Goal: Information Seeking & Learning: Learn about a topic

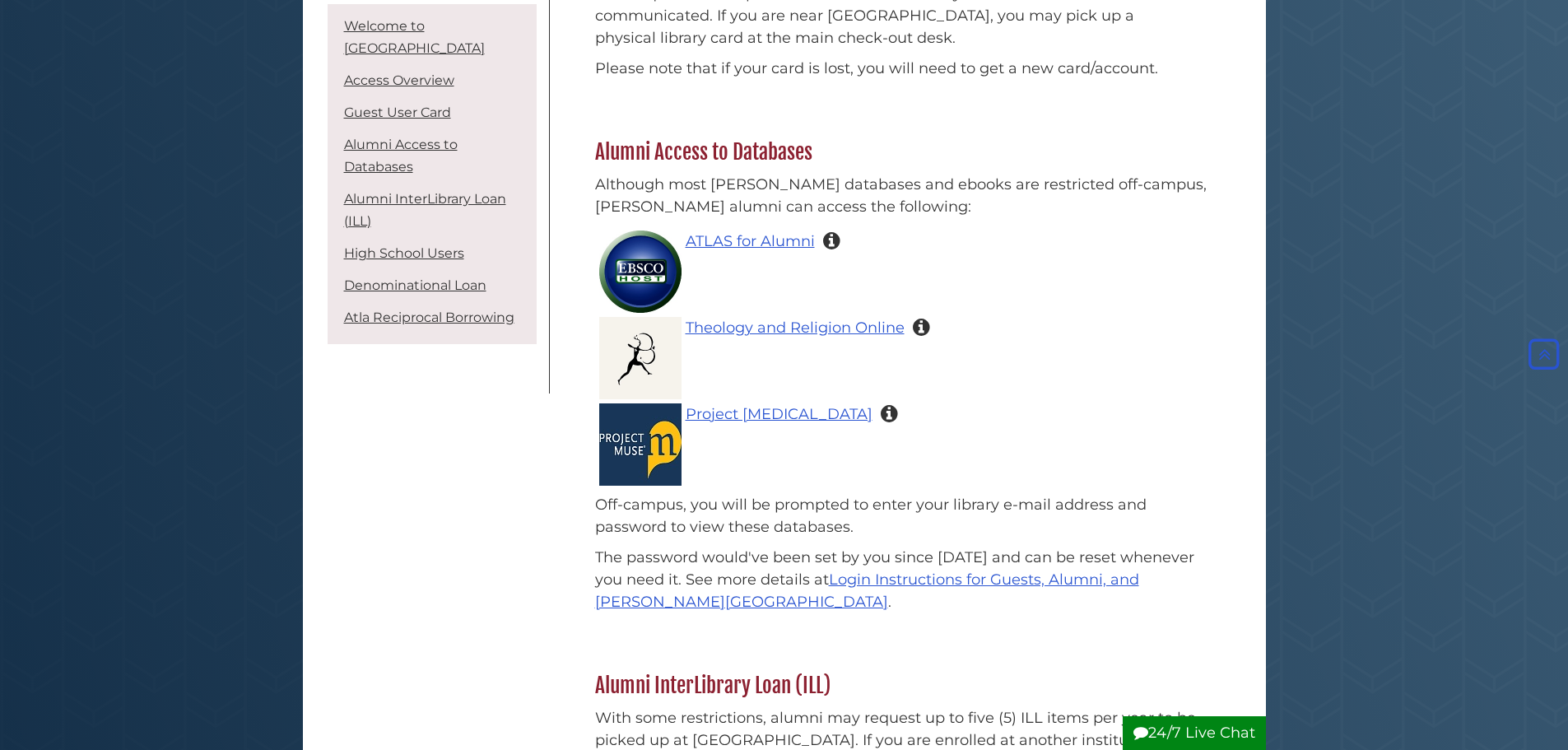
scroll to position [1645, 0]
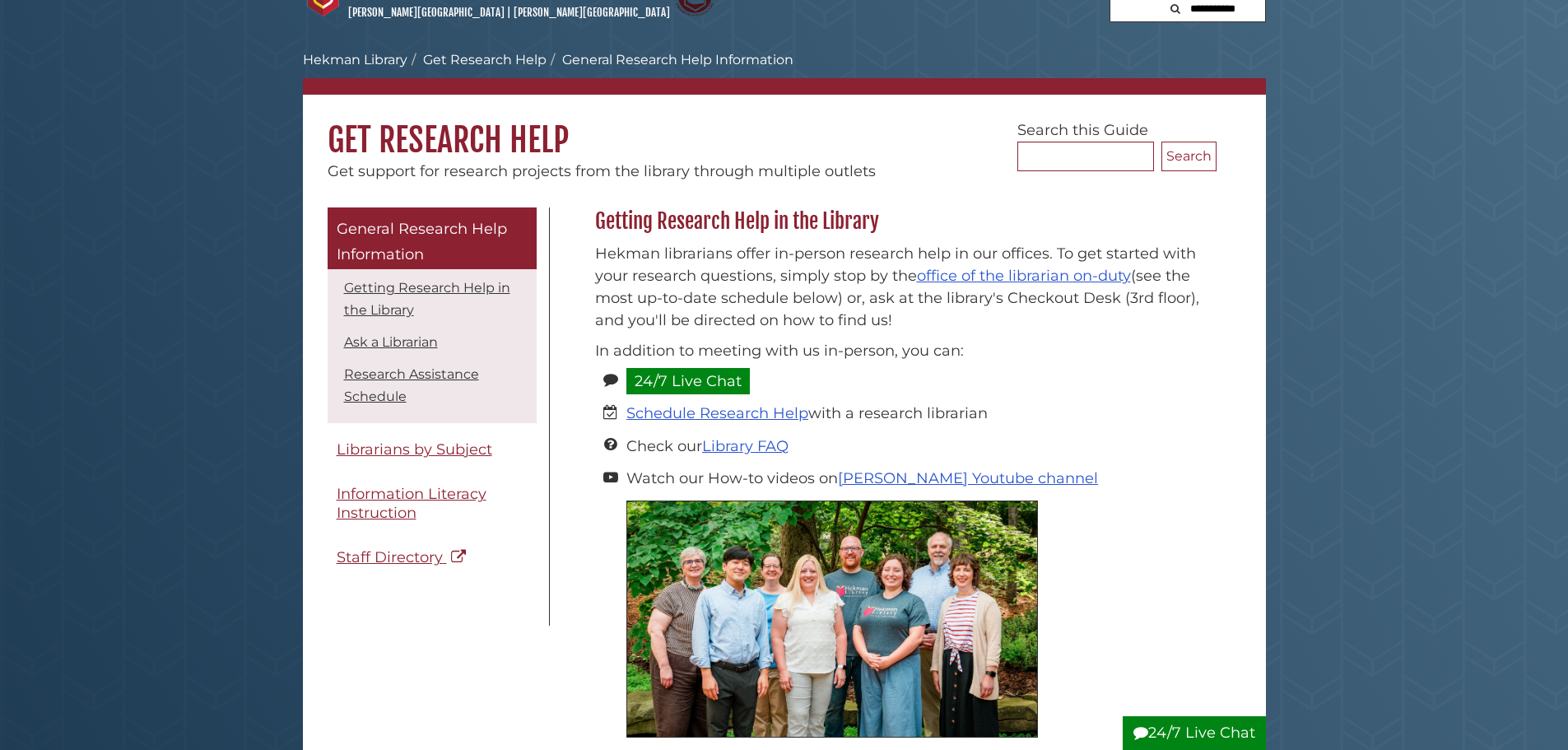
scroll to position [82, 0]
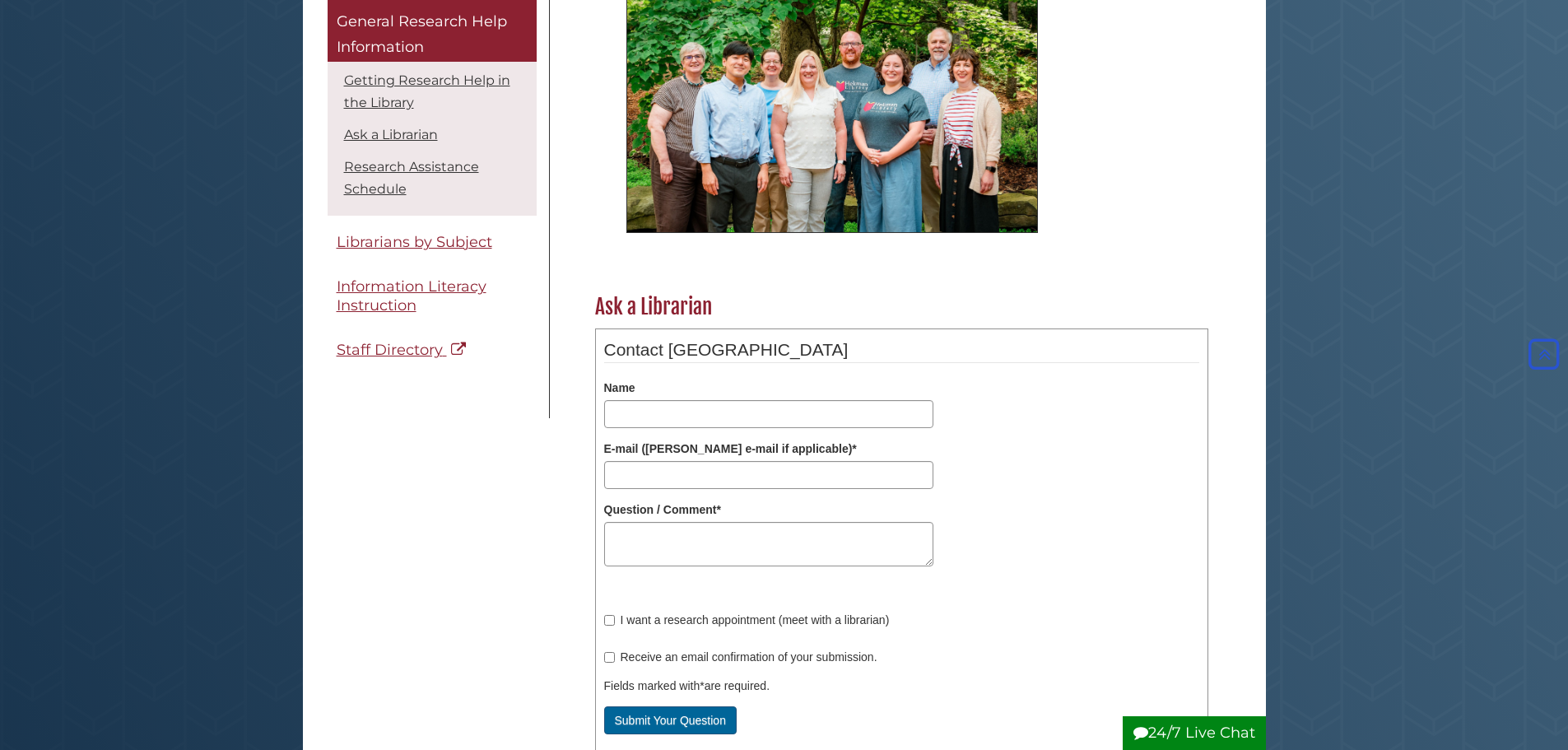
scroll to position [576, 0]
